Goal: Information Seeking & Learning: Learn about a topic

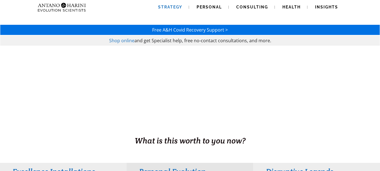
click at [178, 6] on span "Strategy" at bounding box center [170, 7] width 24 height 4
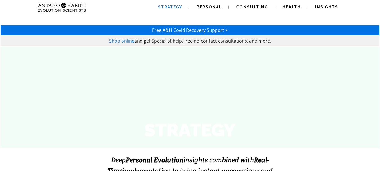
click at [380, 7] on html "Strategy Personal Consulting Health Insights Strategy Personal Consulting Healt…" at bounding box center [190, 85] width 380 height 171
click at [240, 6] on span "Consulting" at bounding box center [252, 7] width 32 height 4
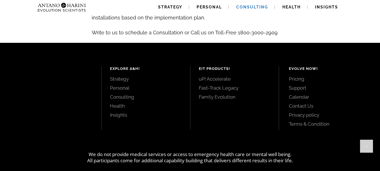
scroll to position [661, 0]
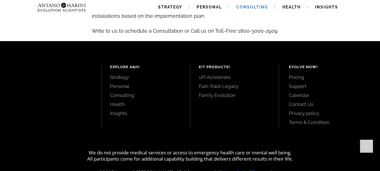
click at [310, 101] on link "Contact Us" at bounding box center [328, 104] width 78 height 6
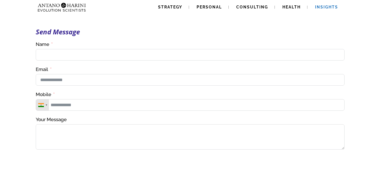
click at [333, 6] on span "Insights" at bounding box center [326, 7] width 23 height 4
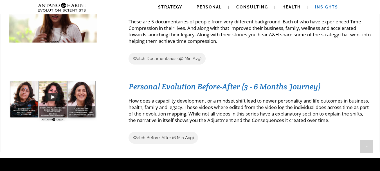
scroll to position [630, 0]
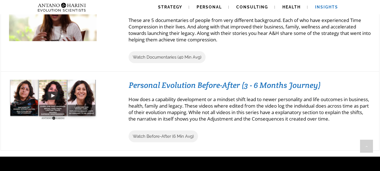
click at [52, 92] on img at bounding box center [53, 95] width 88 height 49
click at [52, 94] on img at bounding box center [53, 95] width 88 height 49
click at [33, 95] on img at bounding box center [53, 95] width 88 height 49
click at [73, 100] on img at bounding box center [53, 95] width 88 height 49
click at [86, 102] on img at bounding box center [53, 95] width 88 height 49
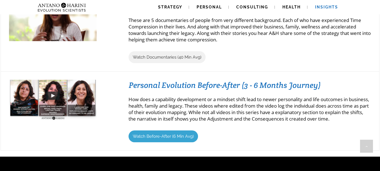
click at [180, 139] on span "Watch Before-After (6 Min Avg)" at bounding box center [163, 136] width 61 height 5
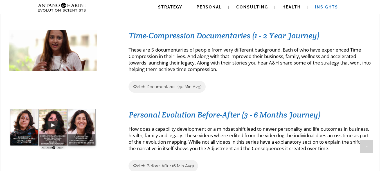
scroll to position [599, 0]
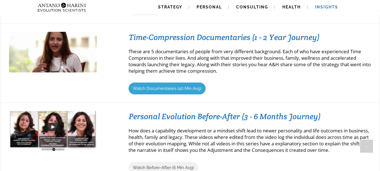
click at [162, 88] on span "Watch Documentaries (40 Min Avg)" at bounding box center [167, 88] width 69 height 5
